Goal: Transaction & Acquisition: Purchase product/service

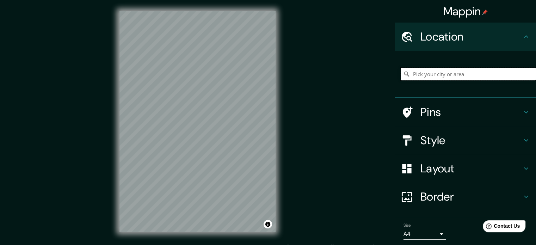
click at [442, 76] on input "Pick your city or area" at bounding box center [468, 74] width 135 height 13
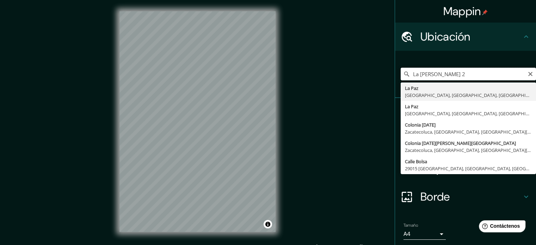
drag, startPoint x: 434, startPoint y: 76, endPoint x: 445, endPoint y: 79, distance: 12.3
click at [434, 76] on input "La [PERSON_NAME] 2" at bounding box center [468, 74] width 135 height 13
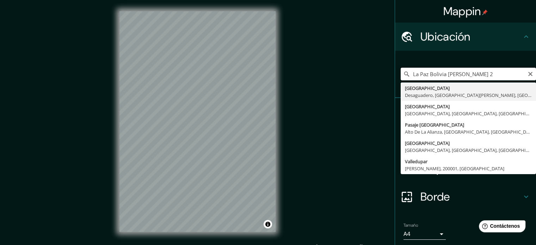
click at [487, 71] on input "La Paz Bolivia [PERSON_NAME] 2" at bounding box center [468, 74] width 135 height 13
type input "L"
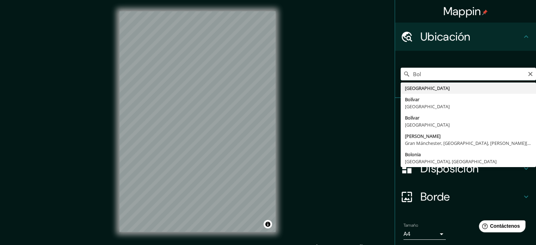
type input "[GEOGRAPHIC_DATA]"
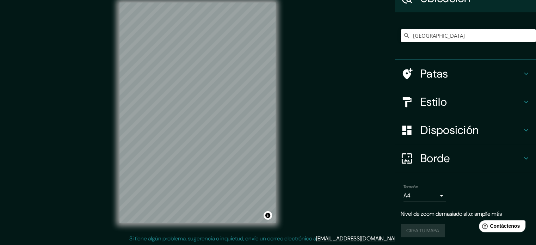
scroll to position [9, 0]
click at [467, 104] on h4 "Estilo" at bounding box center [471, 102] width 102 height 14
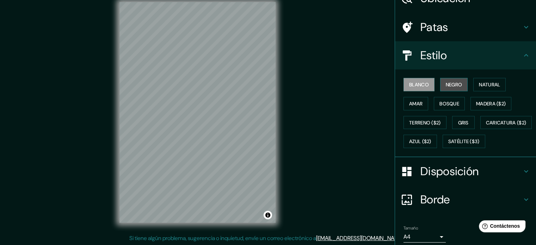
click at [449, 84] on font "Negro" at bounding box center [454, 84] width 17 height 6
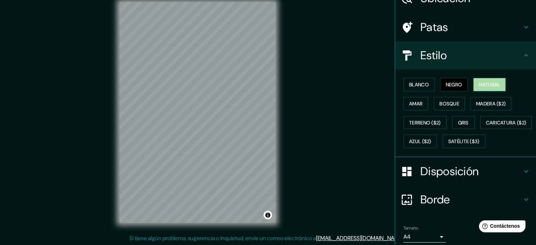
click at [491, 88] on button "Natural" at bounding box center [489, 84] width 32 height 13
click at [417, 87] on font "Blanco" at bounding box center [419, 84] width 20 height 6
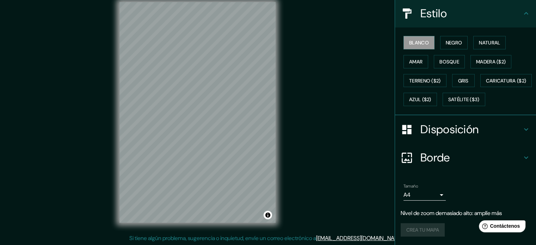
scroll to position [97, 0]
click at [441, 153] on font "Borde" at bounding box center [435, 157] width 30 height 15
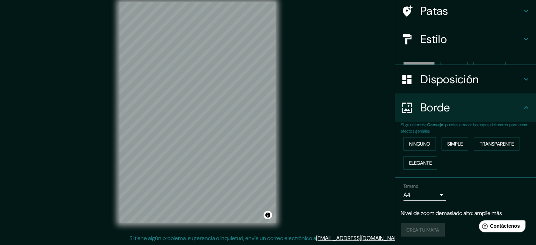
scroll to position [42, 0]
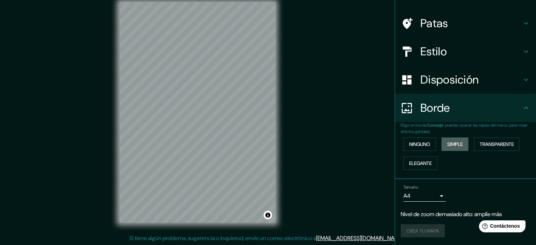
click at [447, 141] on font "Simple" at bounding box center [455, 144] width 16 height 6
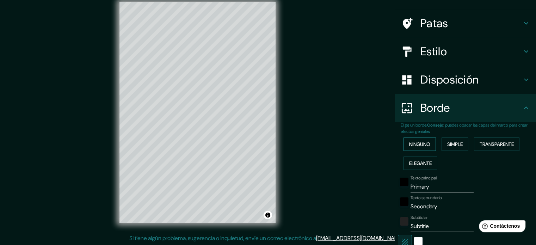
click at [421, 146] on font "Ninguno" at bounding box center [419, 144] width 21 height 6
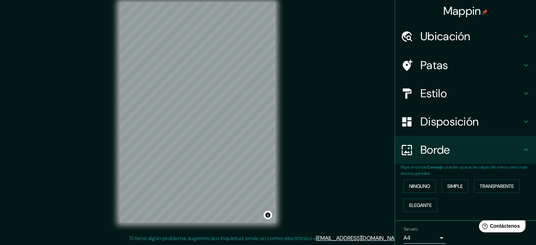
scroll to position [0, 0]
click at [467, 122] on font "Disposición" at bounding box center [449, 122] width 58 height 15
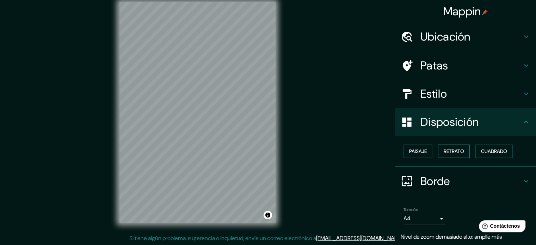
click at [453, 150] on font "Retrato" at bounding box center [454, 151] width 20 height 6
click at [422, 150] on font "Paisaje" at bounding box center [418, 151] width 18 height 6
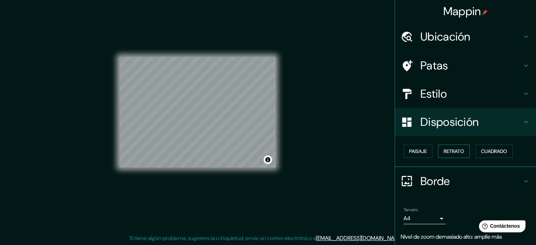
click at [449, 149] on font "Retrato" at bounding box center [454, 151] width 20 height 6
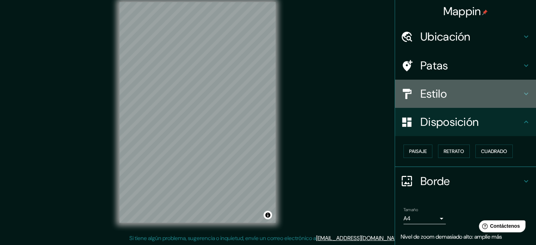
click at [446, 92] on h4 "Estilo" at bounding box center [471, 94] width 102 height 14
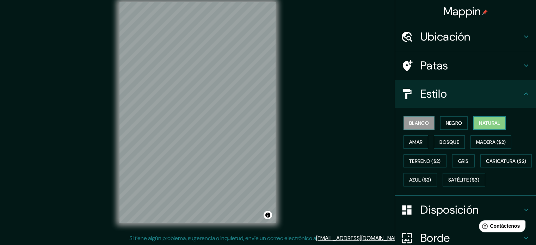
click at [481, 125] on font "Natural" at bounding box center [489, 123] width 21 height 6
click at [414, 148] on button "Amar" at bounding box center [416, 141] width 25 height 13
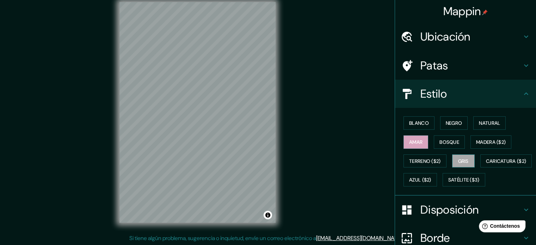
click at [465, 160] on font "Gris" at bounding box center [463, 161] width 11 height 6
click at [453, 121] on font "Negro" at bounding box center [454, 123] width 17 height 6
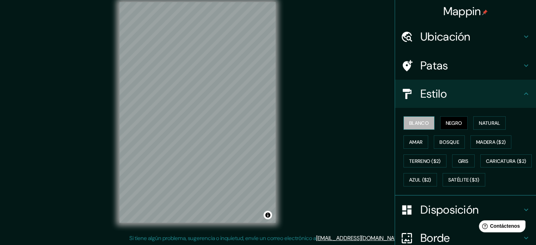
click at [420, 125] on font "Blanco" at bounding box center [419, 123] width 20 height 6
click at [483, 120] on font "Natural" at bounding box center [489, 123] width 21 height 6
